Goal: Entertainment & Leisure: Consume media (video, audio)

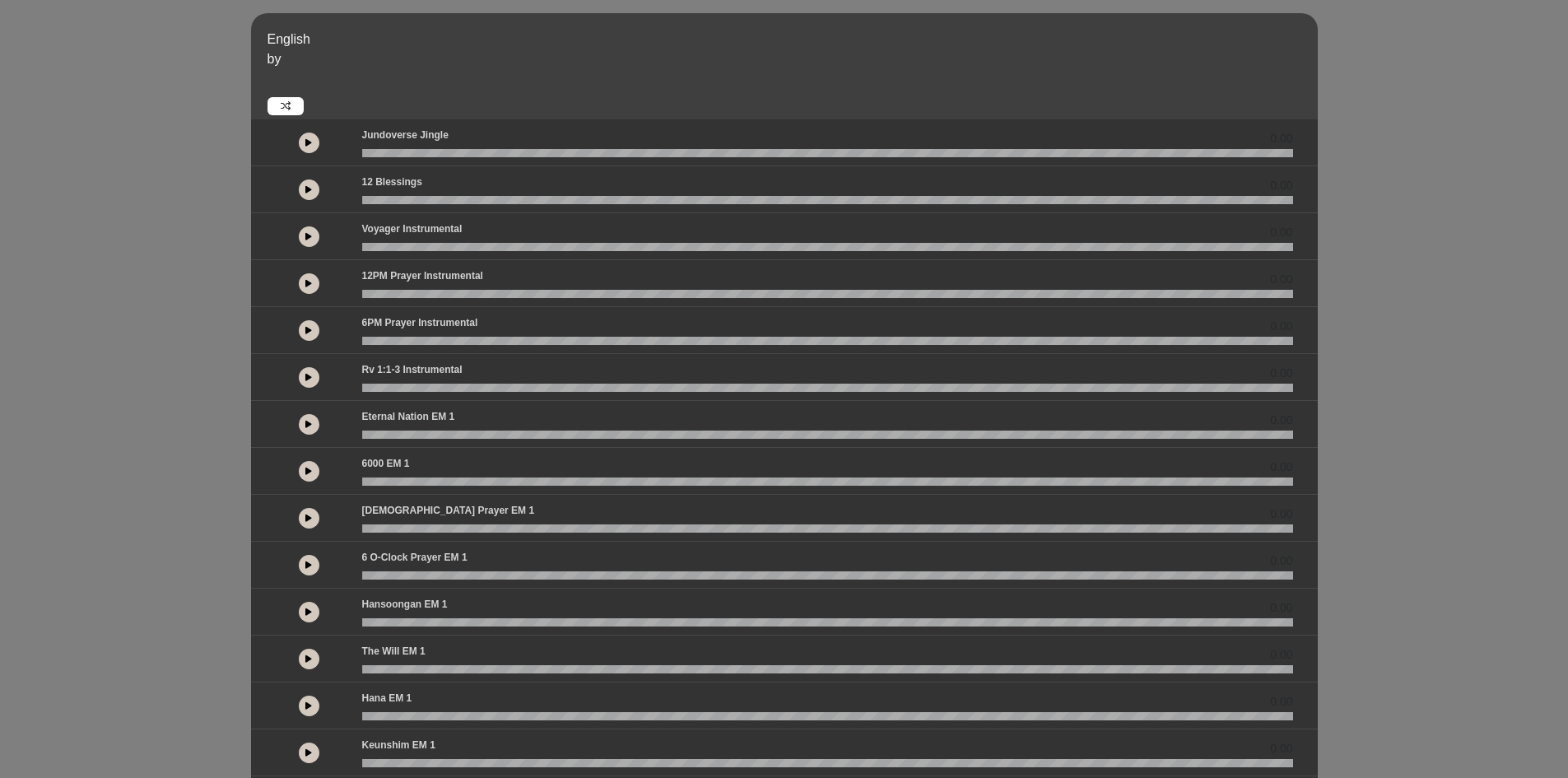
click at [309, 238] on icon at bounding box center [308, 236] width 7 height 9
click at [307, 235] on icon at bounding box center [308, 236] width 5 height 9
click at [1415, 411] on div "English by 0.00 0.00 00:03" at bounding box center [784, 489] width 1568 height 951
drag, startPoint x: 379, startPoint y: 247, endPoint x: 372, endPoint y: 242, distance: 8.6
click at [372, 242] on div "Voyager Instrumental 00:03" at bounding box center [828, 236] width 951 height 30
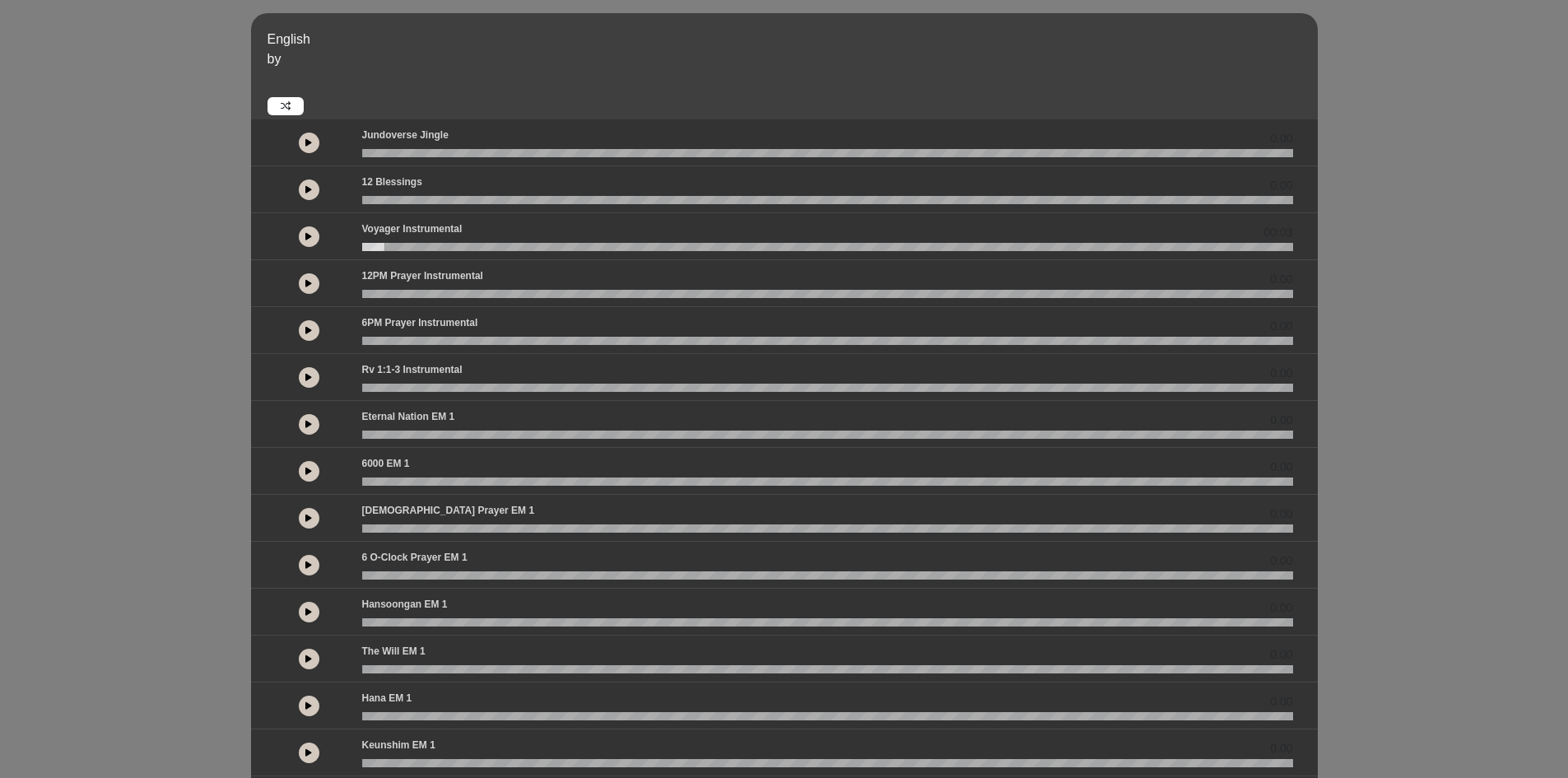
drag, startPoint x: 383, startPoint y: 245, endPoint x: 365, endPoint y: 244, distance: 18.0
click at [365, 244] on wave at bounding box center [828, 246] width 931 height 9
click at [315, 233] on button at bounding box center [308, 236] width 20 height 20
click at [123, 386] on div "English by 0.00 0.00 00:05" at bounding box center [784, 489] width 1568 height 951
click at [100, 487] on div "English by 0.00 0.00 0.00" at bounding box center [784, 489] width 1568 height 951
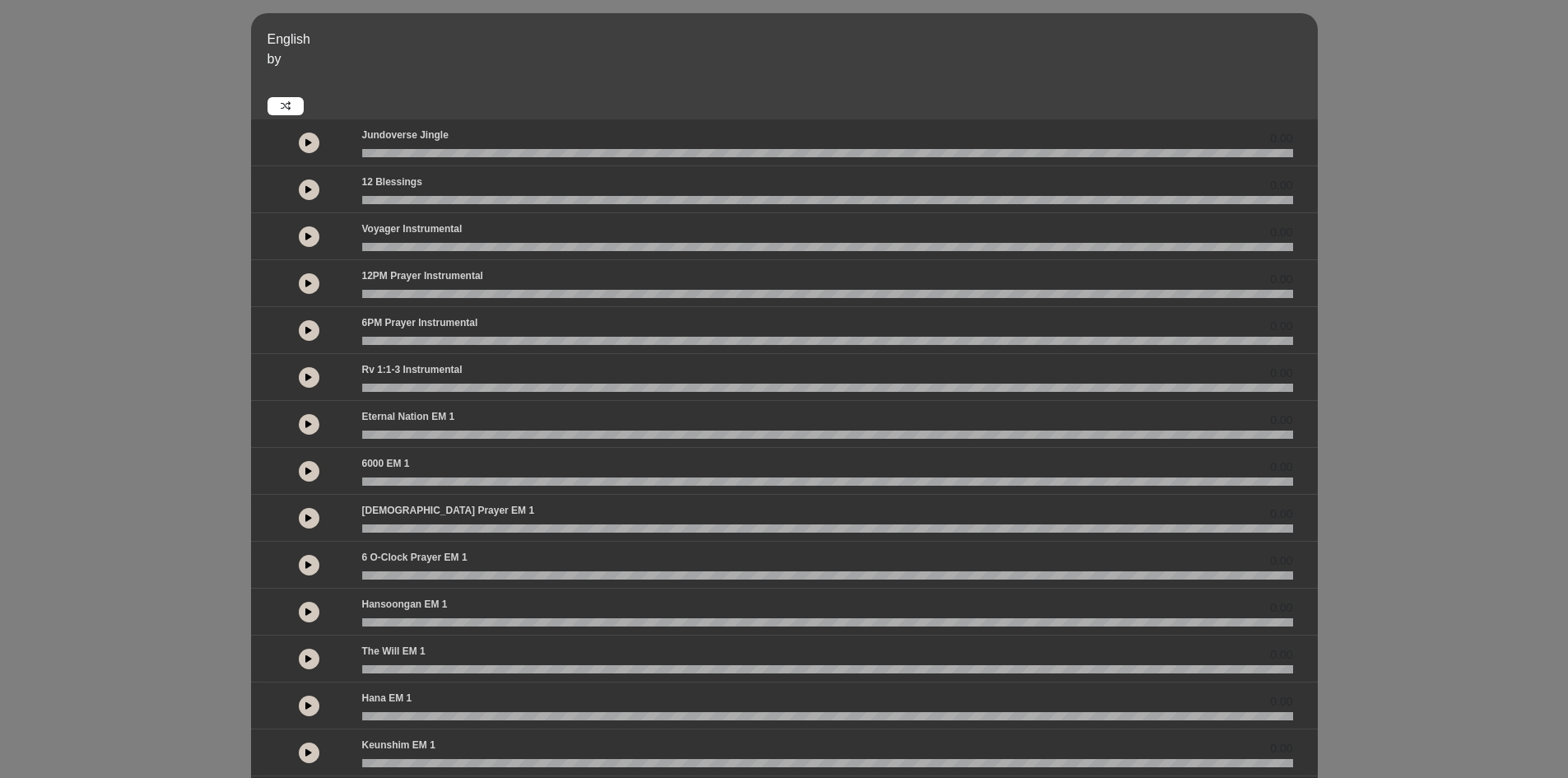
click at [309, 231] on button at bounding box center [308, 236] width 20 height 20
click at [182, 298] on div "English by 0.00 0.00 00:26" at bounding box center [784, 489] width 1568 height 951
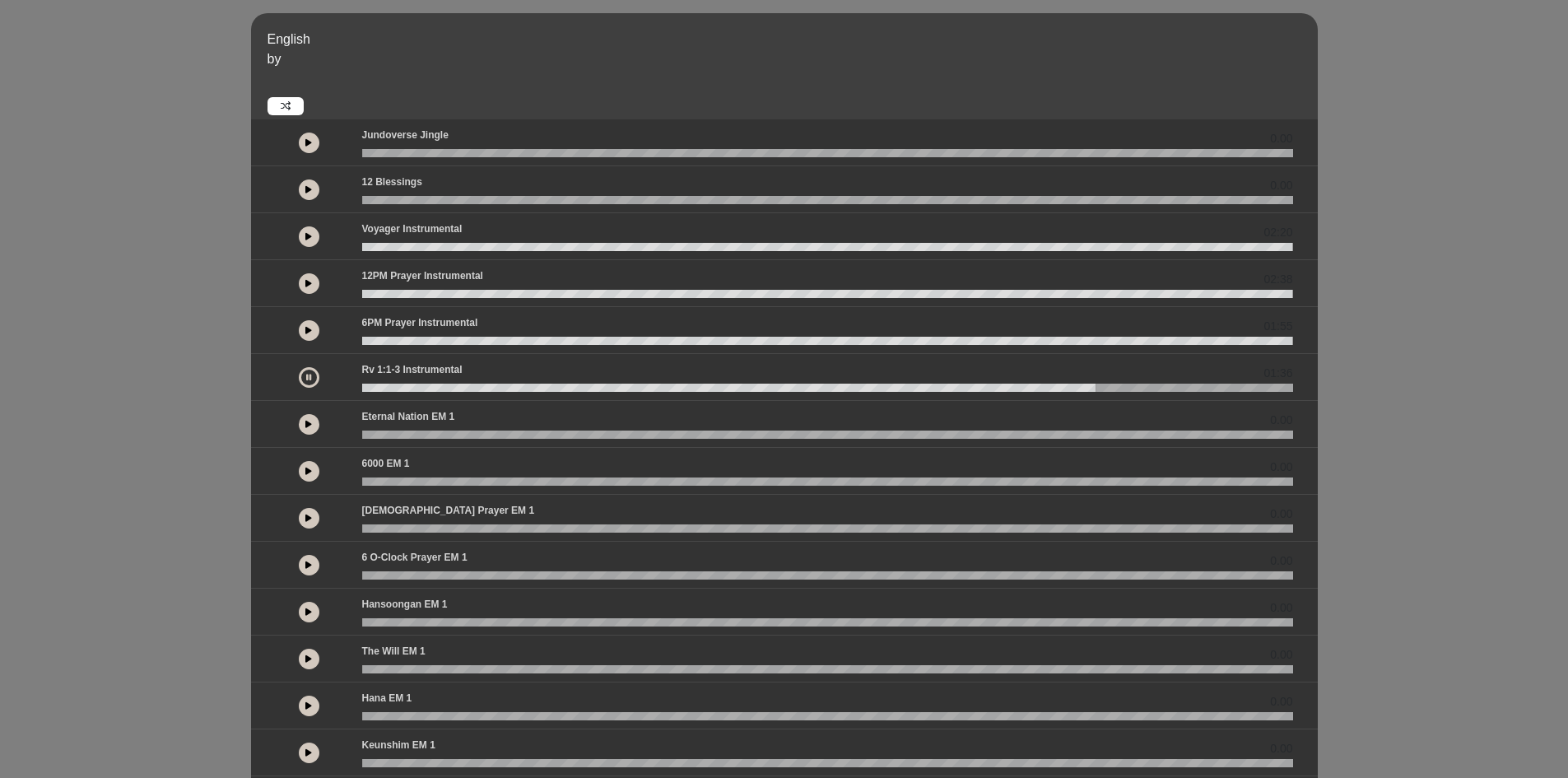
click at [311, 372] on button at bounding box center [308, 377] width 20 height 20
